Goal: Find contact information: Find phone

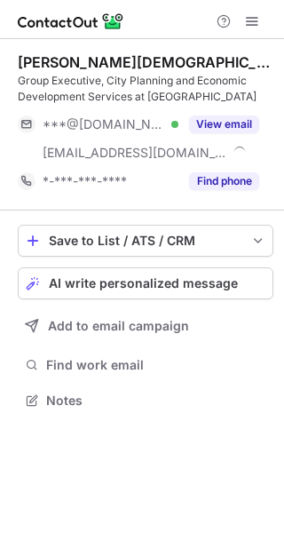
scroll to position [388, 284]
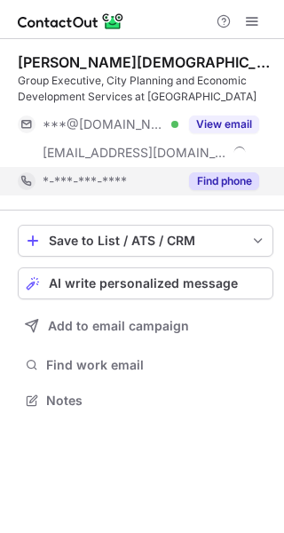
click at [224, 185] on button "Find phone" at bounding box center [224, 181] width 70 height 18
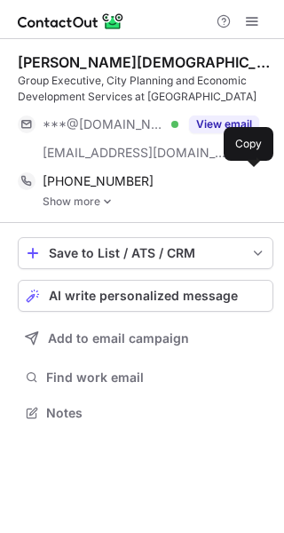
scroll to position [401, 284]
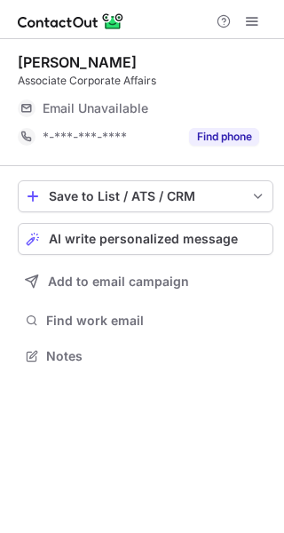
scroll to position [344, 284]
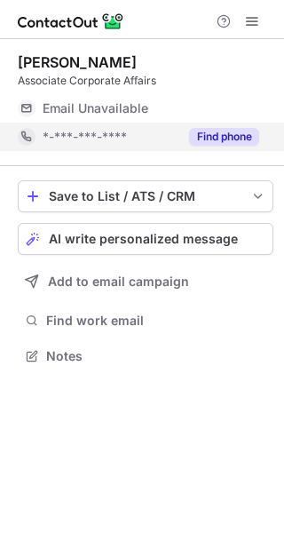
click at [234, 138] on button "Find phone" at bounding box center [224, 137] width 70 height 18
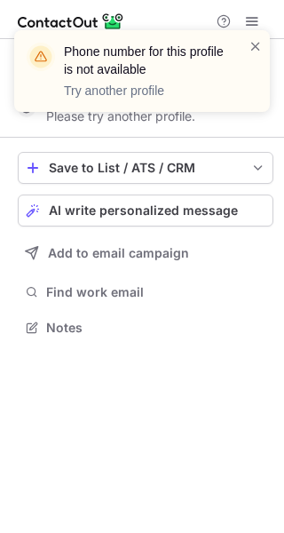
scroll to position [315, 284]
